Goal: Find specific page/section: Find specific page/section

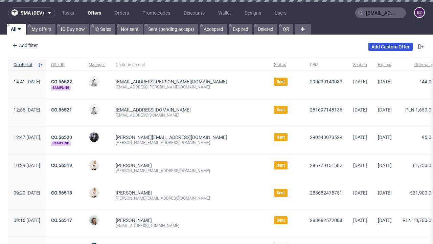
type input "[EMAIL_ADDRESS][PERSON_NAME][DOMAIN_NAME]"
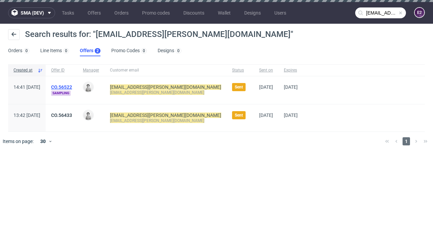
click at [90, 51] on link "Offers 2" at bounding box center [90, 50] width 21 height 11
click at [72, 87] on link "CO.56522" at bounding box center [61, 86] width 21 height 5
